Goal: Check status: Check status

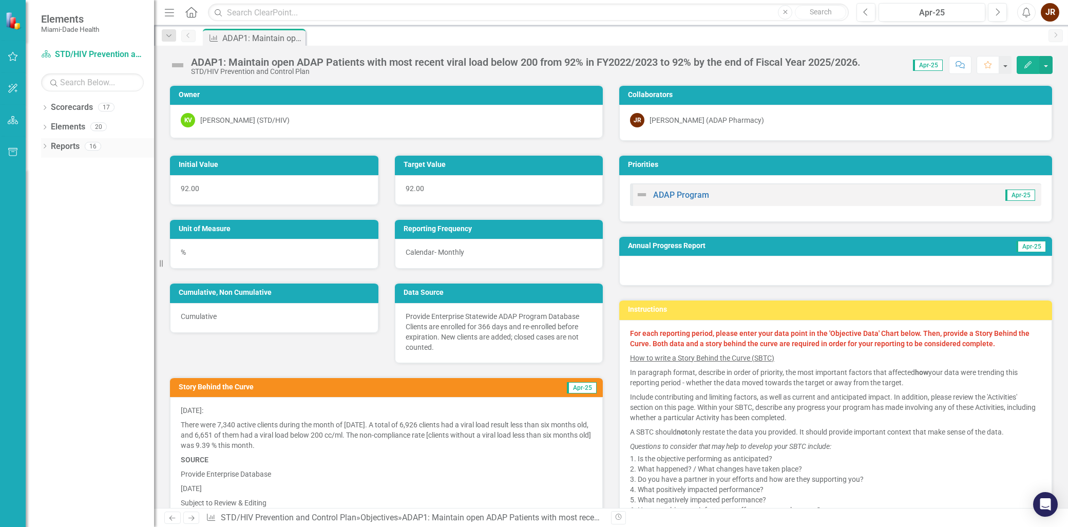
click at [43, 147] on icon "Dropdown" at bounding box center [44, 147] width 7 height 6
click at [45, 144] on icon "Dropdown" at bounding box center [44, 145] width 6 height 7
click at [105, 55] on link "Scorecard STD/HIV Prevention and Control Plan" at bounding box center [92, 55] width 103 height 12
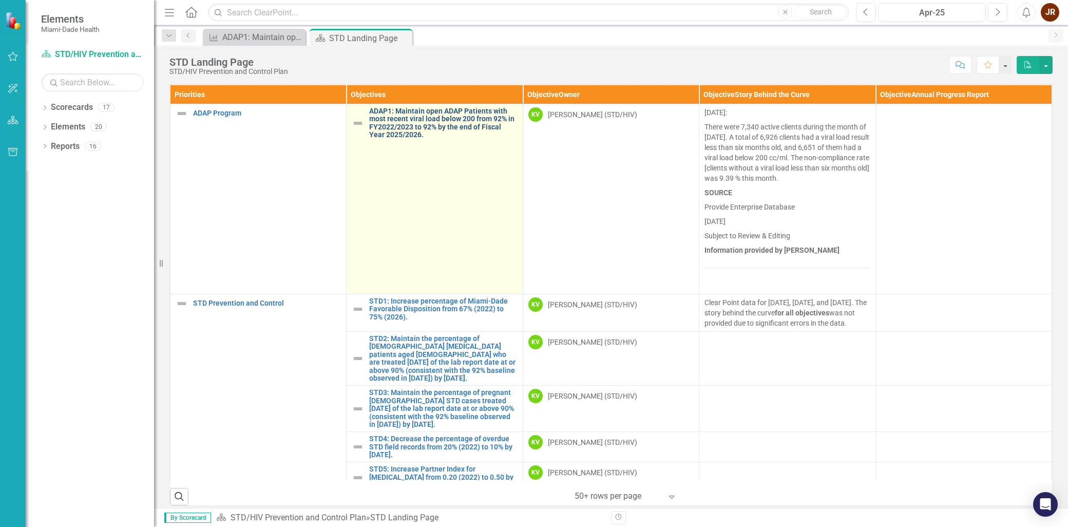
click at [451, 113] on link "ADAP1: Maintain open ADAP Patients with most recent viral load below 200 from 9…" at bounding box center [443, 123] width 148 height 32
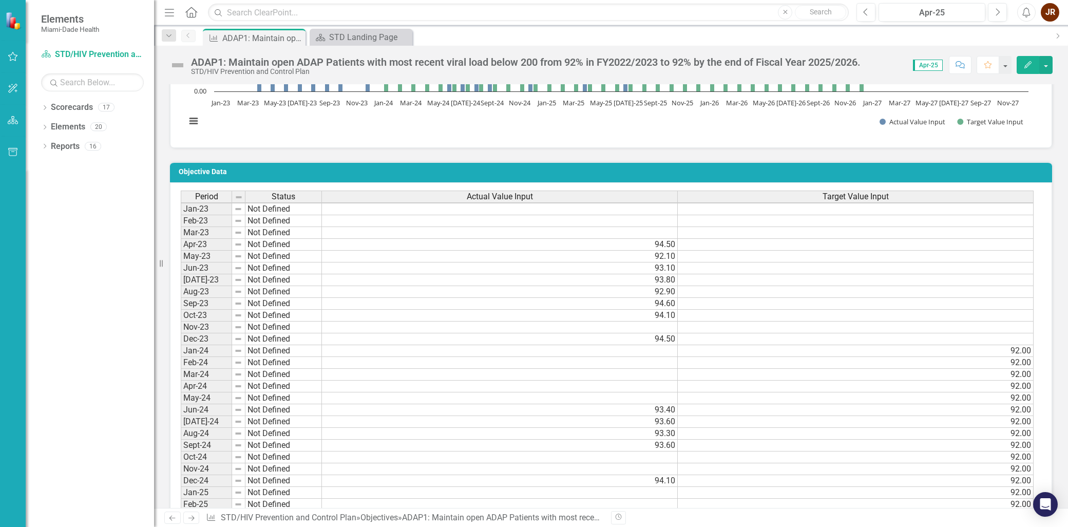
scroll to position [741, 0]
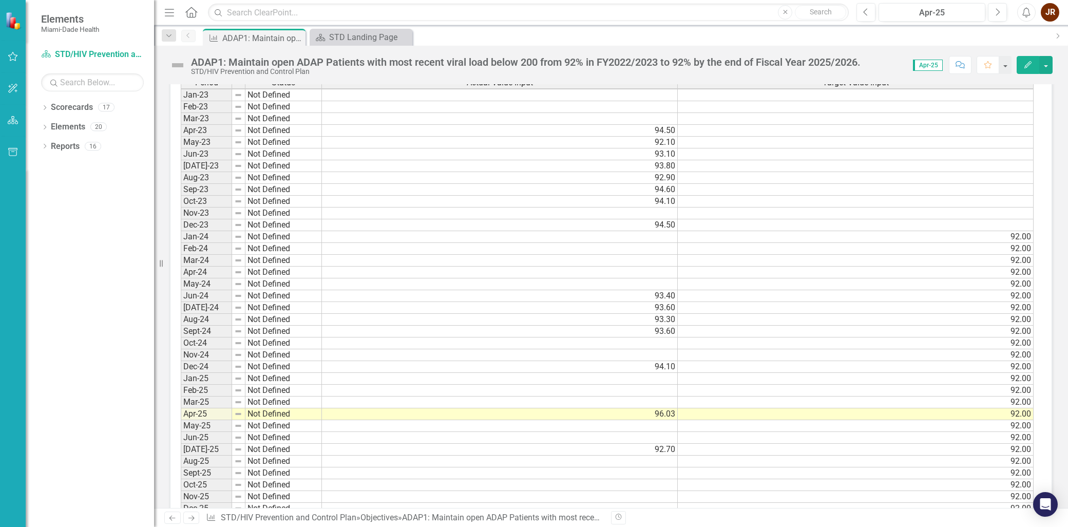
click at [668, 219] on td "94.50" at bounding box center [500, 225] width 356 height 12
click at [663, 292] on td "93.40" at bounding box center [500, 296] width 356 height 12
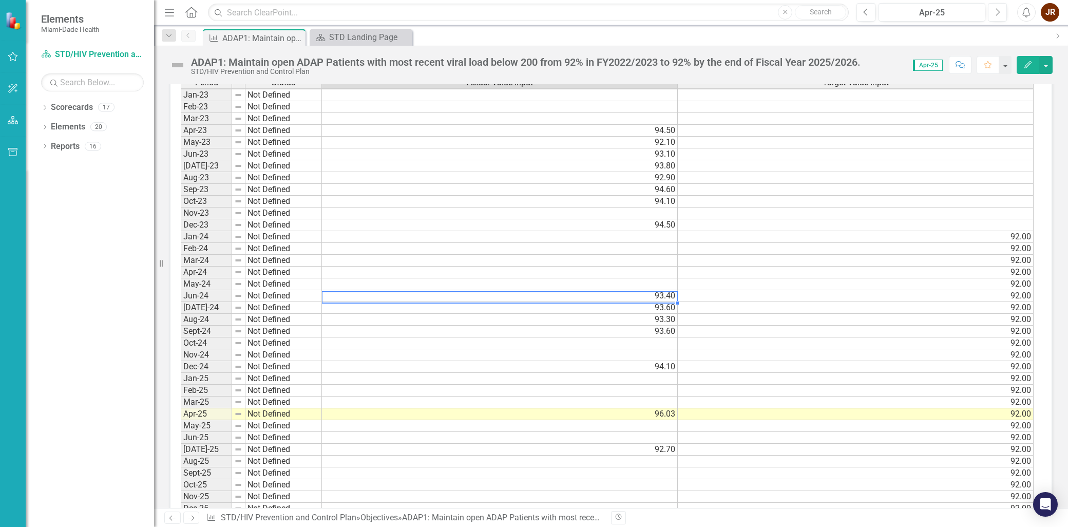
click at [665, 302] on td "93.60" at bounding box center [500, 308] width 356 height 12
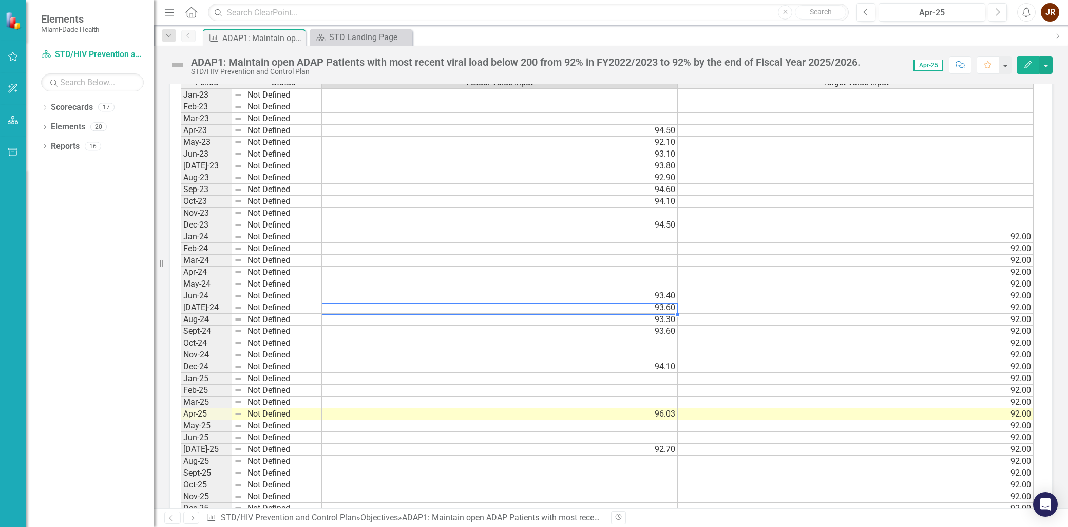
click at [664, 314] on td "93.30" at bounding box center [500, 320] width 356 height 12
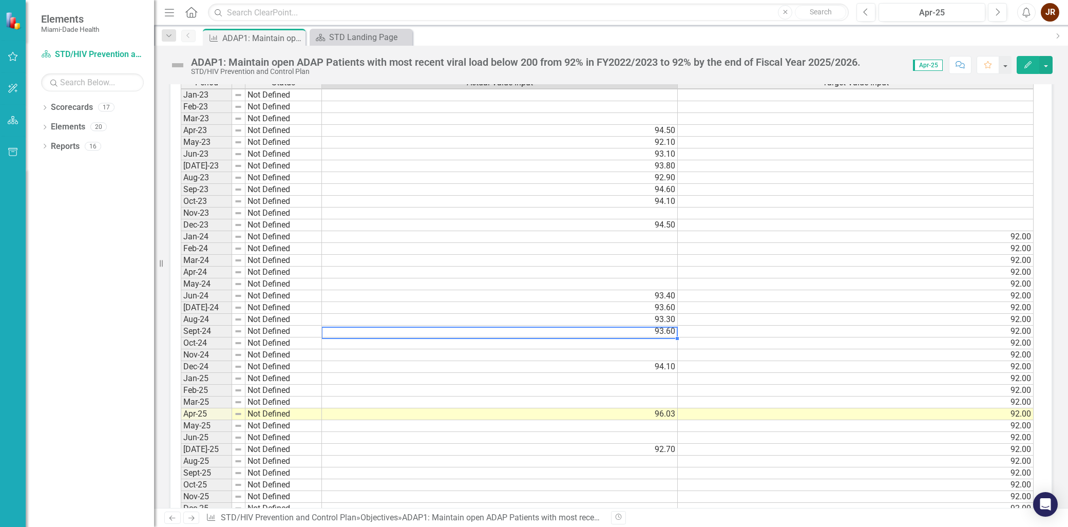
click at [667, 326] on td "93.60" at bounding box center [500, 332] width 356 height 12
click at [661, 361] on td "94.10" at bounding box center [500, 367] width 356 height 12
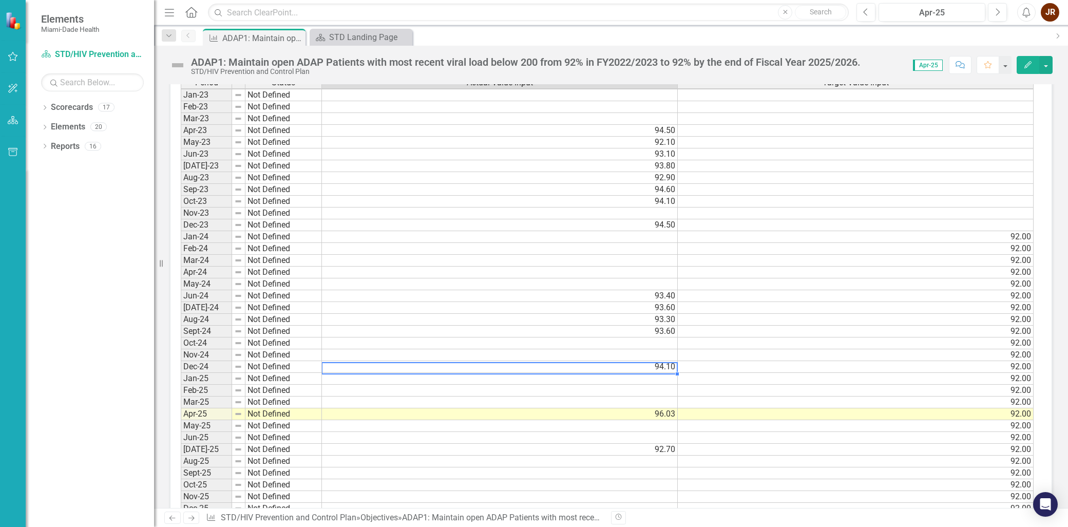
click at [659, 410] on td "96.03" at bounding box center [500, 414] width 356 height 12
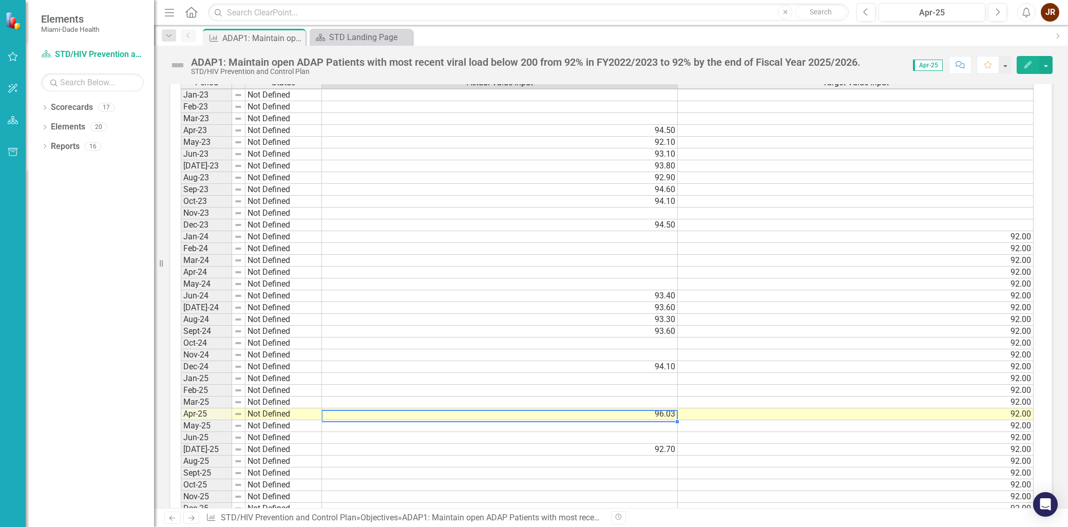
click at [665, 447] on td "92.70" at bounding box center [500, 450] width 356 height 12
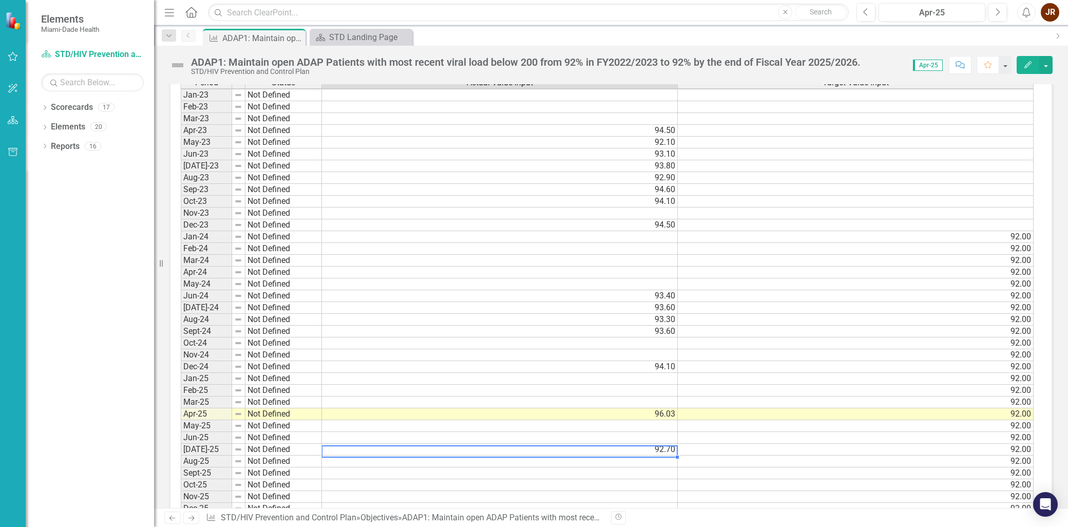
click at [666, 432] on td at bounding box center [500, 438] width 356 height 12
